Goal: Obtain resource: Obtain resource

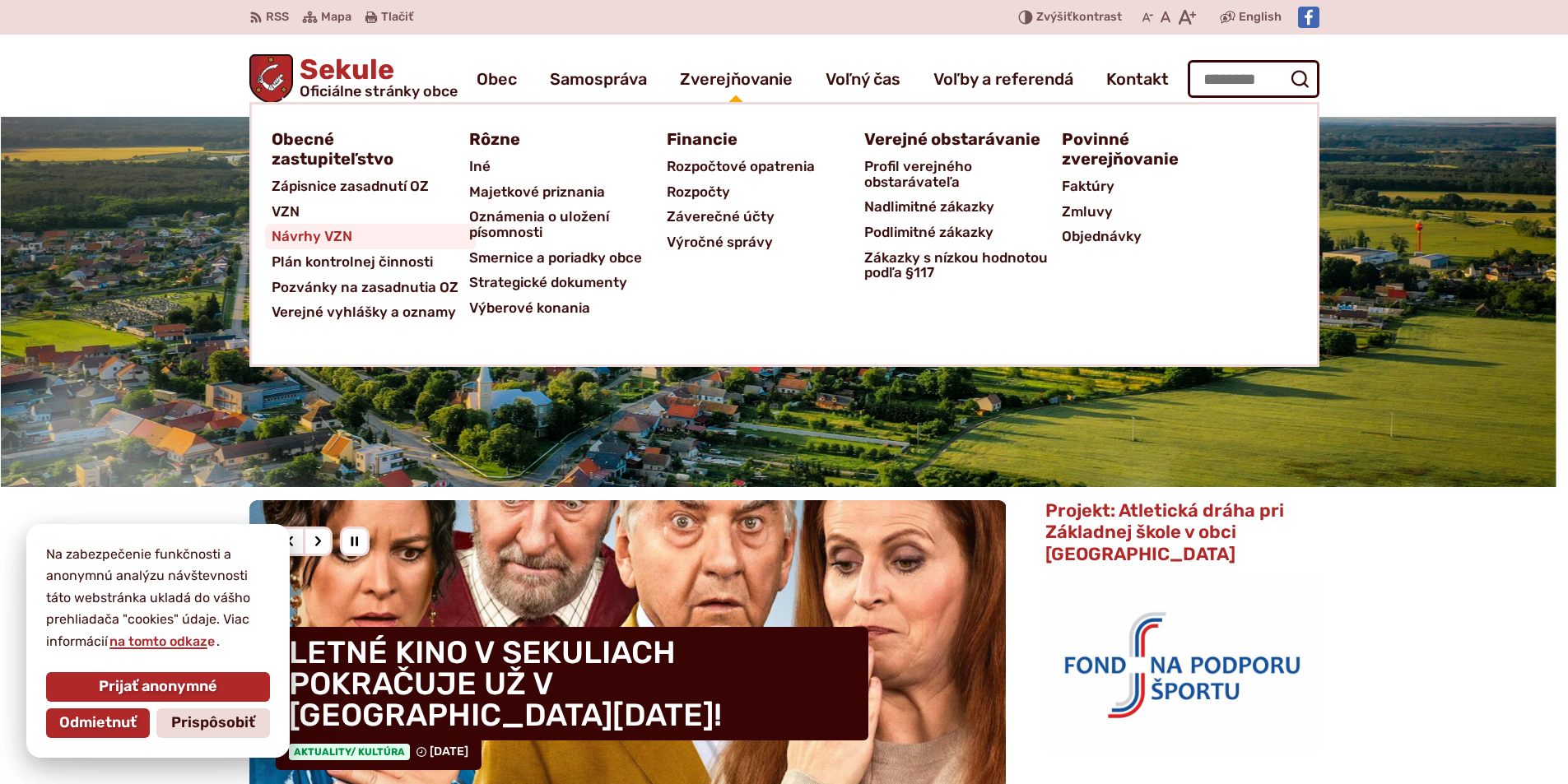
click at [298, 234] on span "Návrhy VZN" at bounding box center [312, 236] width 81 height 25
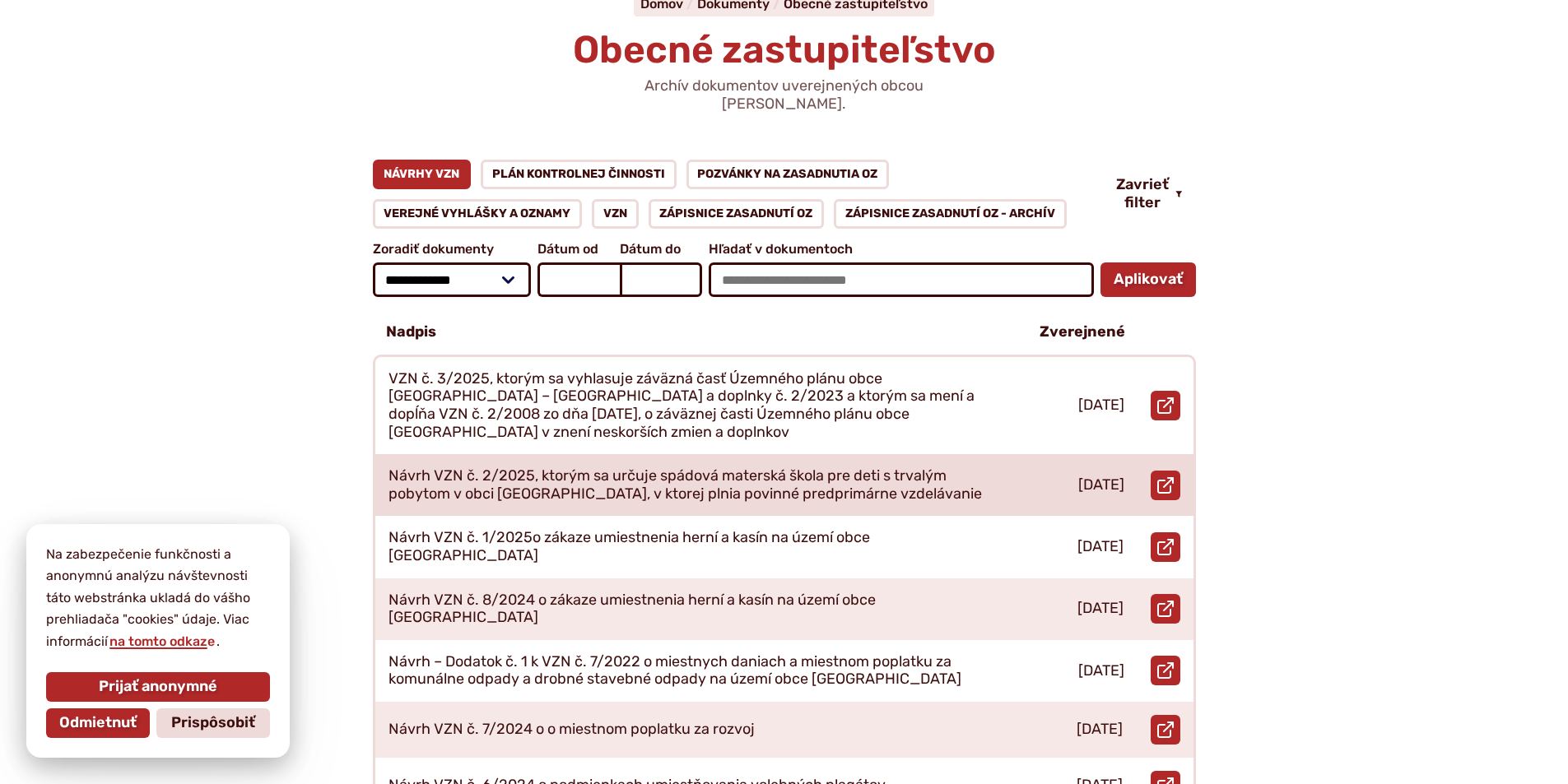
scroll to position [165, 0]
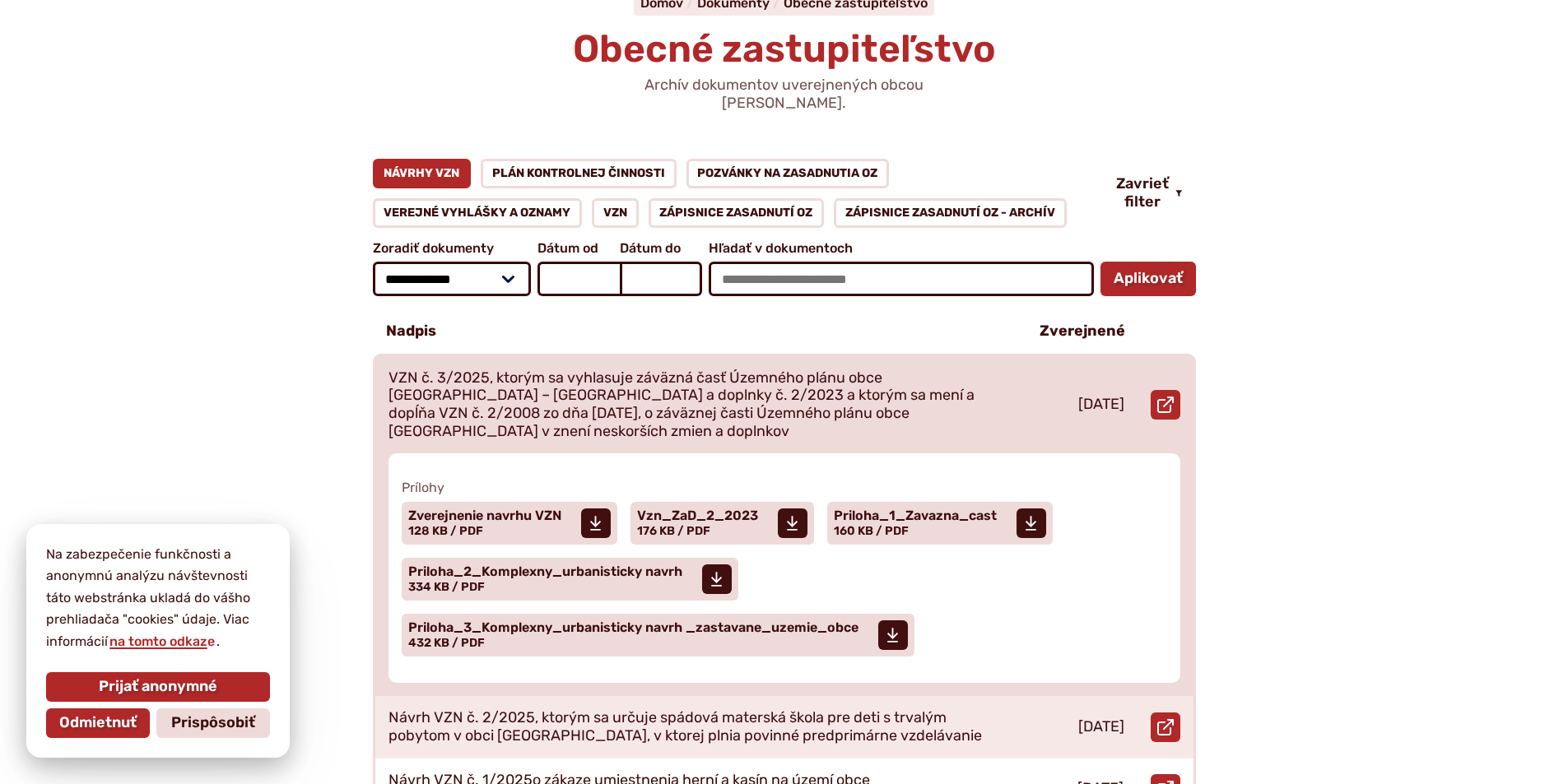
click at [770, 372] on p "VZN č. 3/2025, ktorým sa vyhlasuje záväzná časť Územného plánu obce [GEOGRAPHIC…" at bounding box center [694, 405] width 612 height 70
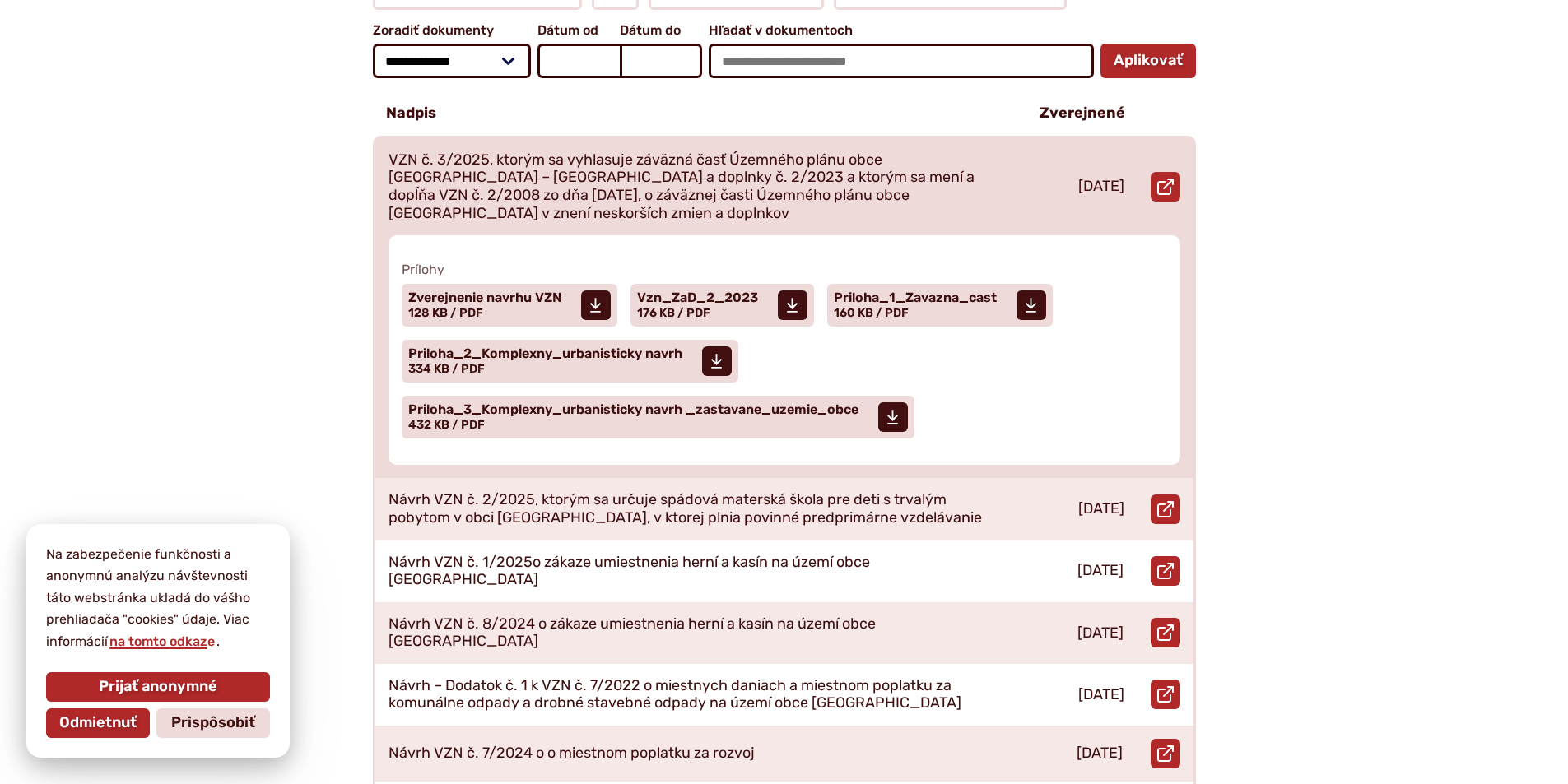
scroll to position [411, 0]
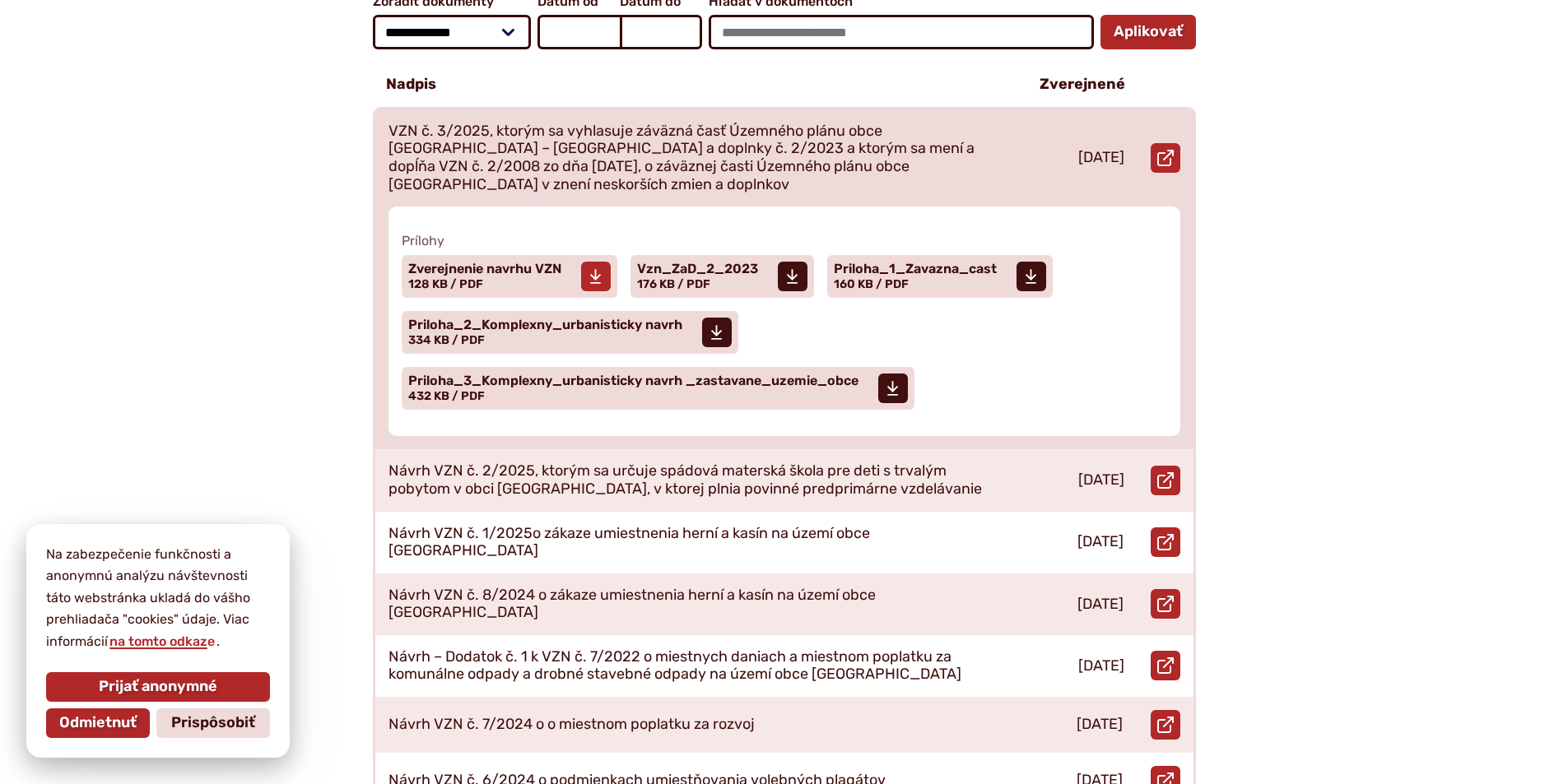
click at [502, 262] on span "Zverejnenie navrhu VZN" at bounding box center [485, 269] width 153 height 13
click at [711, 262] on span "Vzn_ZaD_2_2023" at bounding box center [698, 269] width 121 height 13
click at [605, 319] on span "Priloha_2_Komplexny_urbanisticky navrh" at bounding box center [545, 326] width 274 height 13
click at [670, 375] on span "Priloha_3_Komplexny_urbanisticky navrh _zastavane_uzemie_obce" at bounding box center [633, 381] width 450 height 13
click at [900, 262] on span "Priloha_1_Zavazna_cast" at bounding box center [915, 269] width 163 height 13
